Goal: Task Accomplishment & Management: Use online tool/utility

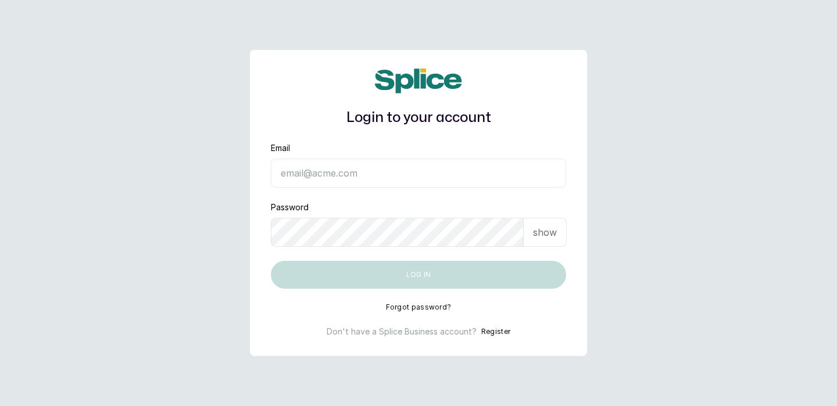
type input "[EMAIL_ADDRESS][DOMAIN_NAME]"
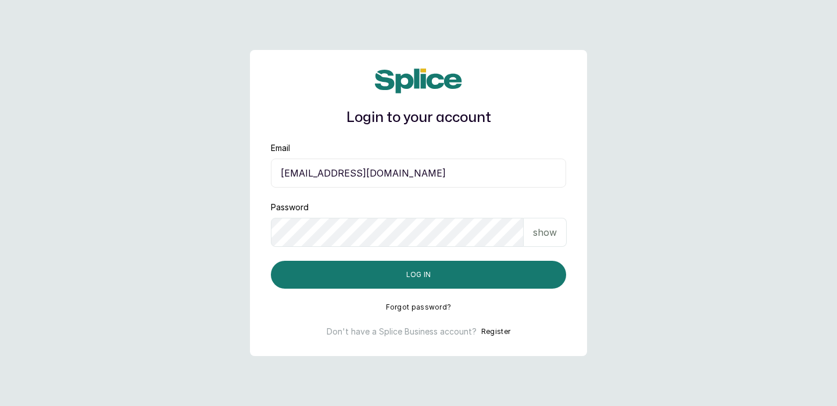
click at [493, 312] on div "Login to your account Email [EMAIL_ADDRESS][DOMAIN_NAME] Password show Log in F…" at bounding box center [418, 203] width 337 height 306
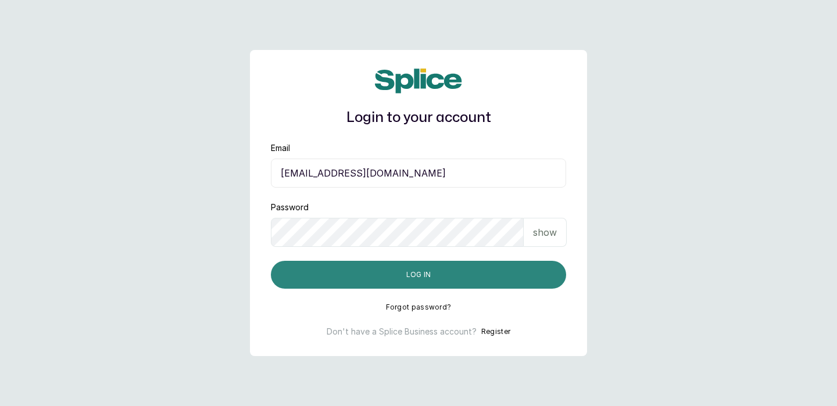
click at [419, 280] on button "Log in" at bounding box center [418, 275] width 295 height 28
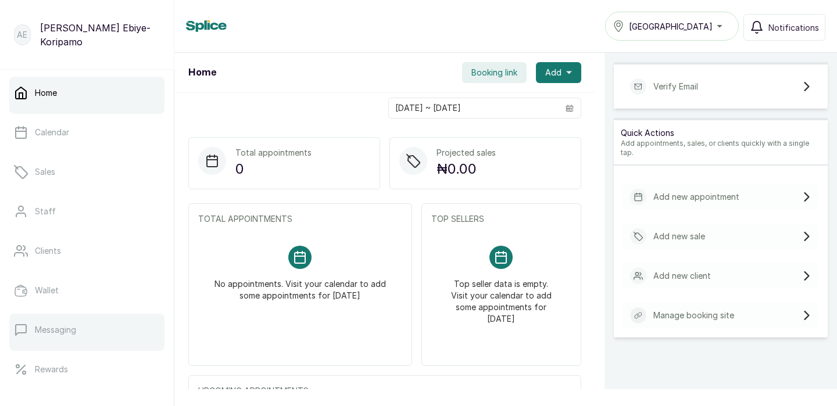
click at [82, 331] on link "Messaging" at bounding box center [86, 330] width 155 height 33
